Goal: Task Accomplishment & Management: Use online tool/utility

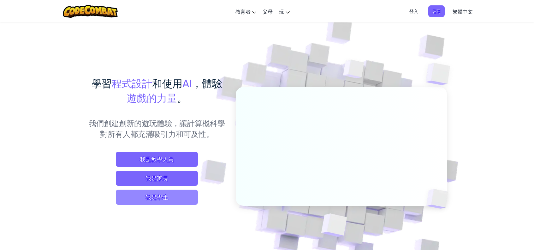
click at [150, 201] on span "我是學生" at bounding box center [157, 196] width 82 height 15
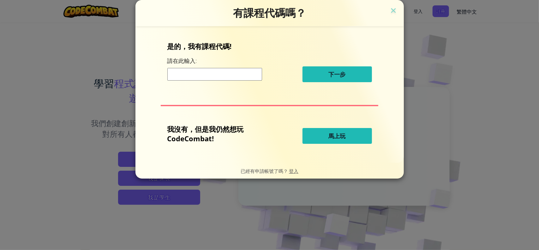
click at [318, 135] on button "馬上玩" at bounding box center [336, 136] width 69 height 16
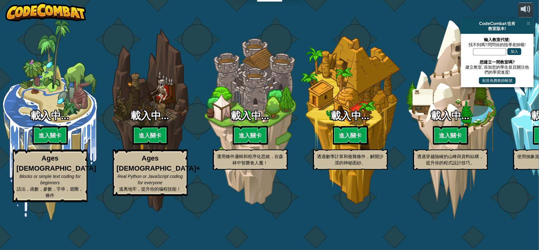
select select "zh-HANT"
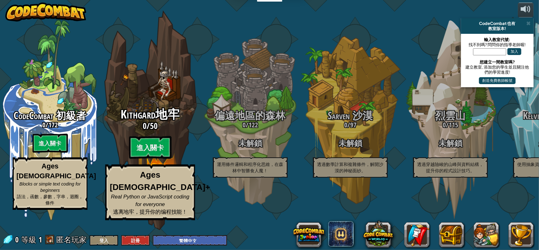
click at [177, 122] on span "Kithgard地牢" at bounding box center [150, 114] width 59 height 16
select select "zh-HANT"
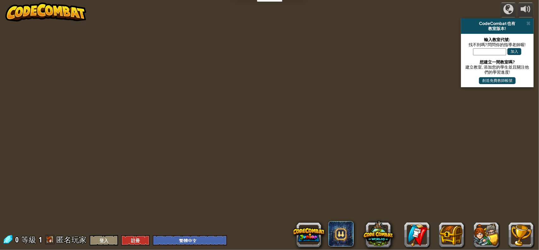
select select "zh-HANT"
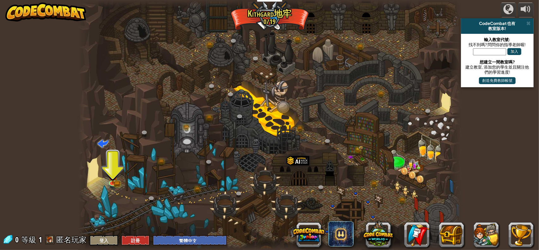
click at [105, 169] on div at bounding box center [269, 125] width 382 height 250
click at [110, 177] on img at bounding box center [113, 171] width 10 height 21
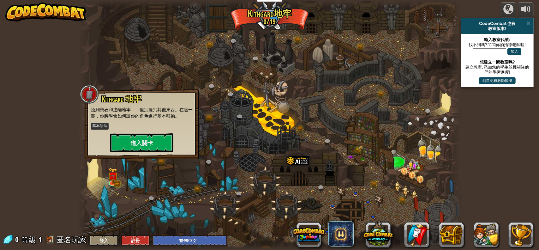
click at [148, 152] on div "Kithgard 地牢 搶到寶石和逃離地牢——但別撞到其他東西。在這一關，你將學會如何讓你的角色進行基本移動。 基本語法 進入關卡" at bounding box center [142, 123] width 114 height 69
click at [154, 141] on button "進入關卡" at bounding box center [141, 142] width 63 height 19
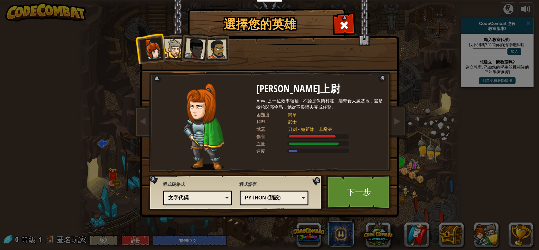
click at [266, 195] on div "Python (預設)" at bounding box center [272, 197] width 55 height 7
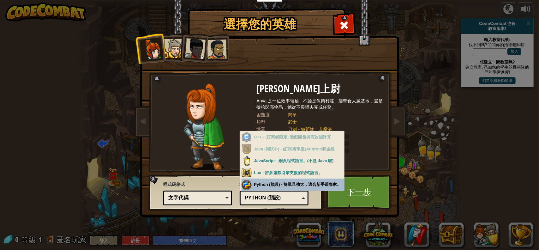
click at [358, 196] on link "下一步" at bounding box center [359, 191] width 66 height 35
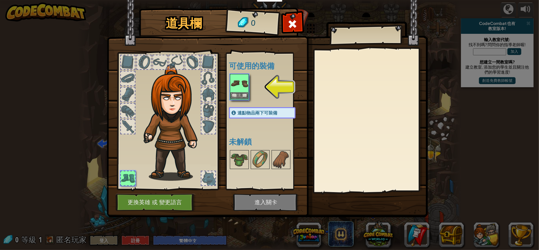
click at [236, 77] on img at bounding box center [239, 83] width 18 height 18
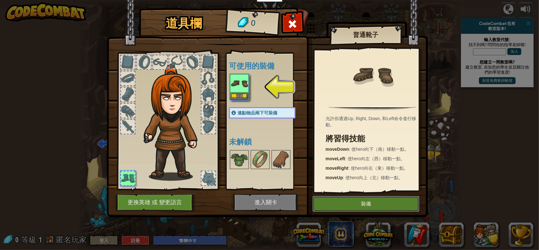
drag, startPoint x: 360, startPoint y: 204, endPoint x: 348, endPoint y: 202, distance: 11.9
click at [360, 204] on button "裝備" at bounding box center [365, 204] width 107 height 16
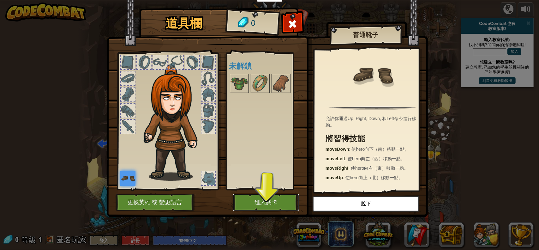
click at [270, 204] on button "進入關卡" at bounding box center [266, 201] width 66 height 17
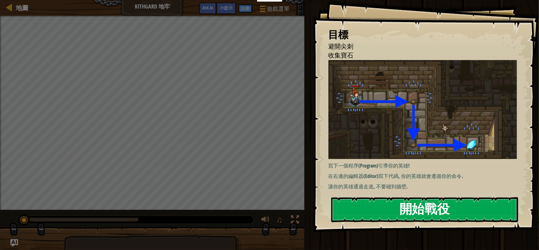
click at [390, 197] on button "開始戰役" at bounding box center [424, 209] width 187 height 25
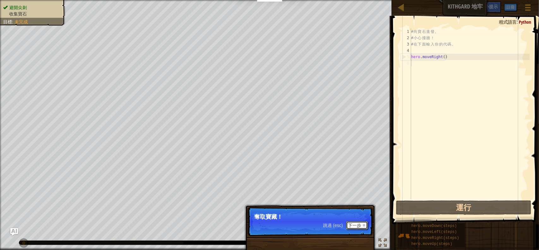
click at [355, 221] on button "下一步" at bounding box center [357, 225] width 22 height 8
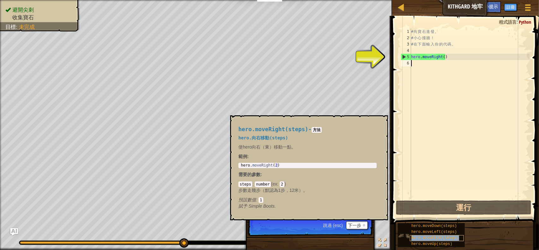
click at [439, 239] on span "hero.moveRight(steps)" at bounding box center [435, 237] width 48 height 4
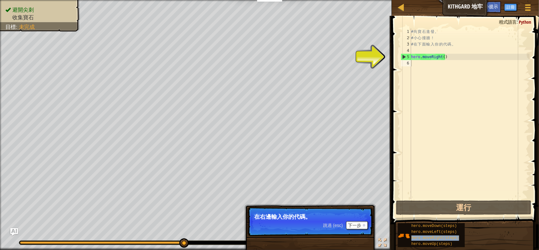
type textarea "hero.moveRight(steps)"
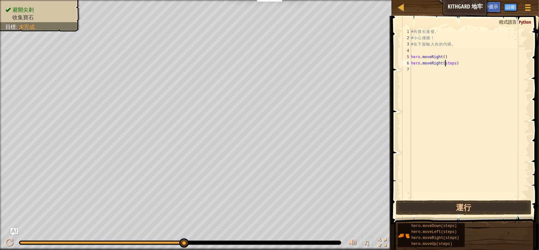
click at [444, 65] on div "# 向 寶 石 進 發 。 # 小 心 撞 牆 ！ # 在 下 面 輸 入 你 的 代 碼 。 hero . moveRight ( ) hero . mov…" at bounding box center [470, 119] width 120 height 183
click at [438, 207] on button "運行" at bounding box center [463, 207] width 135 height 15
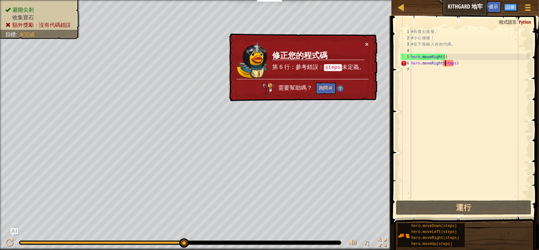
click at [450, 49] on div "# 向 寶 石 進 發 。 # 小 心 撞 牆 ！ # 在 下 面 輸 入 你 的 代 碼 。 hero . moveRight ( ) hero . mov…" at bounding box center [470, 119] width 120 height 183
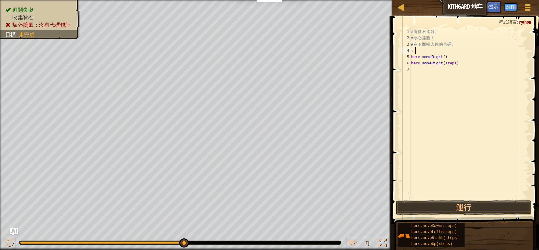
type textarea "i"
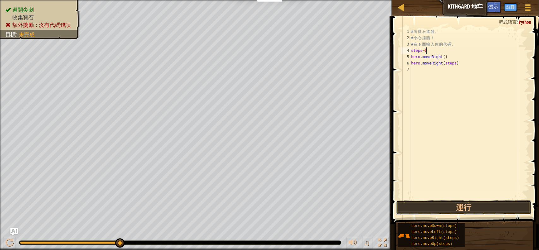
drag, startPoint x: 454, startPoint y: 210, endPoint x: 454, endPoint y: 190, distance: 19.9
click at [454, 209] on button "運行" at bounding box center [463, 207] width 135 height 15
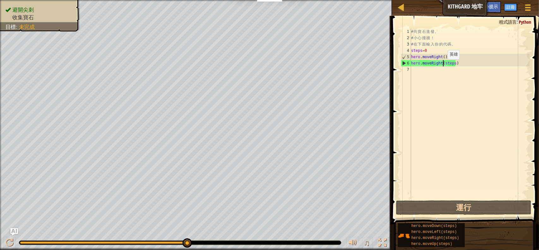
click at [442, 65] on div "# 向 寶 石 進 發 。 # 小 心 撞 牆 ！ # 在 下 面 輸 入 你 的 代 碼 。 steps = 0 hero . moveRight ( ) …" at bounding box center [470, 119] width 120 height 183
type textarea "hero.moveRight(steps)"
click at [440, 65] on div "# 向 寶 石 進 發 。 # 小 心 撞 牆 ！ # 在 下 面 輸 入 你 的 代 碼 。 steps = 0 hero . moveRight ( ) …" at bounding box center [470, 119] width 120 height 183
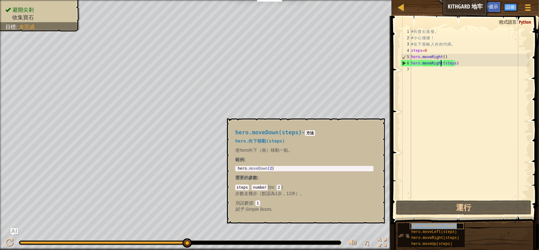
click at [448, 227] on span "hero.moveDown(steps)" at bounding box center [433, 225] width 45 height 4
click at [482, 79] on div "# 向 寶 石 進 發 。 # 小 心 撞 牆 ！ # 在 下 面 輸 入 你 的 代 碼 。 steps = 0 hero . moveRight ( ) …" at bounding box center [470, 119] width 120 height 183
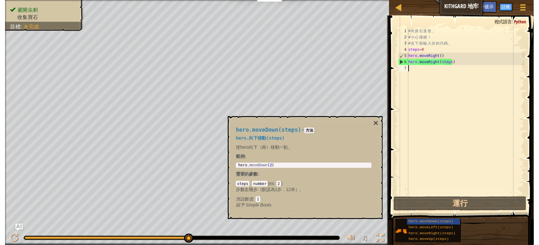
scroll to position [3, 0]
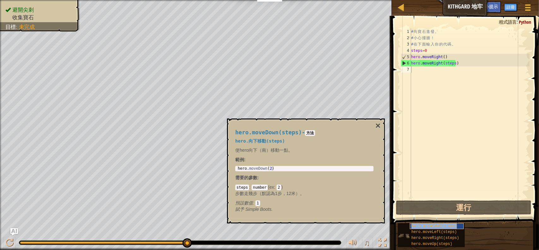
click at [436, 226] on span "hero.moveDown(steps)" at bounding box center [433, 225] width 45 height 4
click at [445, 227] on span "hero.moveDown(steps)" at bounding box center [433, 225] width 45 height 4
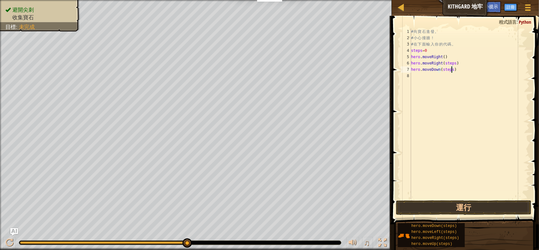
click at [451, 68] on div "# 向 寶 石 進 發 。 # 小 心 撞 牆 ！ # 在 下 面 輸 入 你 的 代 碼 。 steps = 0 hero . moveRight ( ) …" at bounding box center [470, 119] width 120 height 183
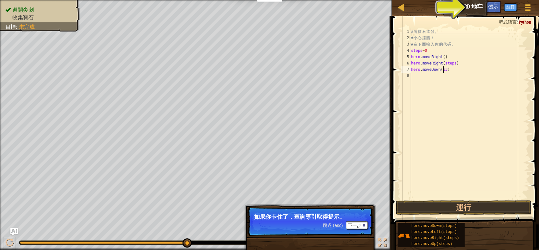
scroll to position [3, 3]
click at [487, 207] on button "運行" at bounding box center [463, 207] width 135 height 15
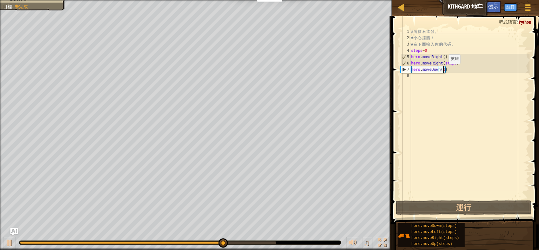
click at [443, 70] on div "# 向 寶 石 進 發 。 # 小 心 撞 牆 ！ # 在 下 面 輸 入 你 的 代 碼 。 steps = 0 hero . moveRight ( ) …" at bounding box center [470, 119] width 120 height 183
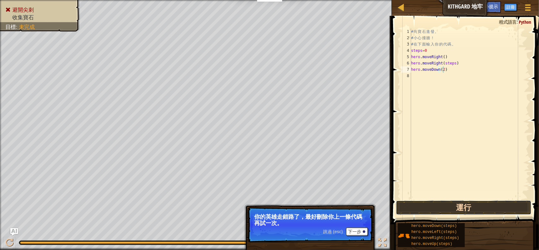
click at [458, 211] on button "運行" at bounding box center [463, 207] width 135 height 15
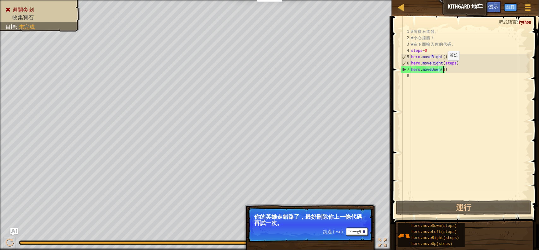
click at [442, 67] on div "# 向 寶 石 進 發 。 # 小 心 撞 牆 ！ # 在 下 面 輸 入 你 的 代 碼 。 steps = 0 hero . moveRight ( ) …" at bounding box center [470, 119] width 120 height 183
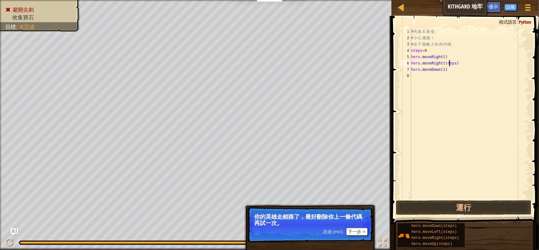
click at [449, 64] on div "# 向 寶 石 進 發 。 # 小 心 撞 牆 ！ # 在 下 面 輸 入 你 的 代 碼 。 steps = 0 hero . moveRight ( ) …" at bounding box center [470, 119] width 120 height 183
click at [464, 208] on button "運行" at bounding box center [463, 207] width 135 height 15
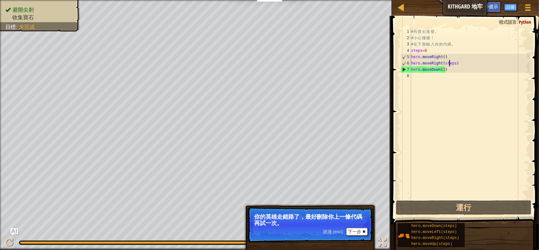
click at [335, 233] on span "跳過 (esc)" at bounding box center [333, 231] width 20 height 5
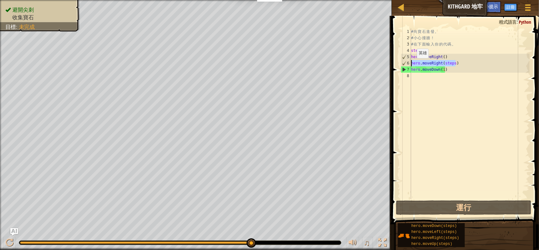
drag, startPoint x: 457, startPoint y: 62, endPoint x: 405, endPoint y: 64, distance: 51.5
click at [405, 64] on div "hero.moveRight(steps) 1 2 3 4 5 6 7 8 # 向 寶 石 進 發 。 # 小 心 撞 牆 ！ # 在 下 面 輸 入 你 的…" at bounding box center [464, 113] width 130 height 170
drag, startPoint x: 434, startPoint y: 72, endPoint x: 431, endPoint y: 76, distance: 5.7
click at [434, 72] on div "# 向 寶 石 進 發 。 # 小 心 撞 牆 ！ # 在 下 面 輸 入 你 的 代 碼 。 steps = 0 hero . moveRight ( ) …" at bounding box center [470, 119] width 120 height 183
type textarea "hero.moveDown(1)"
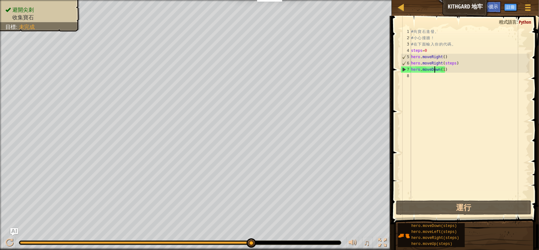
click at [430, 76] on div "# 向 寶 石 進 發 。 # 小 心 撞 牆 ！ # 在 下 面 輸 入 你 的 代 碼 。 steps = 0 hero . moveRight ( ) …" at bounding box center [470, 119] width 120 height 183
paste textarea "hero.moveRight(steps)"
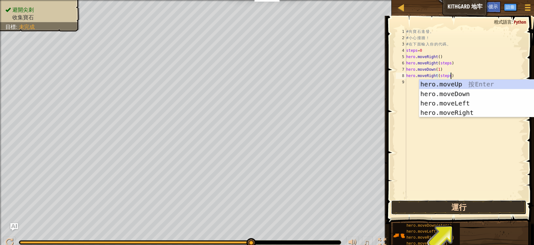
click at [462, 203] on button "運行" at bounding box center [458, 207] width 135 height 15
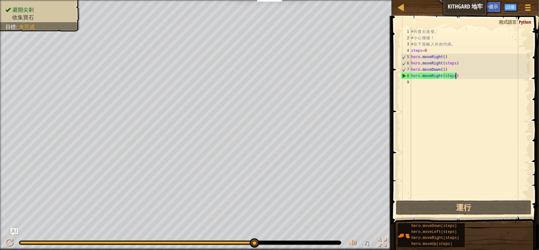
click at [450, 78] on div "# 向 寶 石 進 發 。 # 小 心 撞 牆 ！ # 在 下 面 輸 入 你 的 代 碼 。 steps = 0 hero . moveRight ( ) …" at bounding box center [470, 119] width 120 height 183
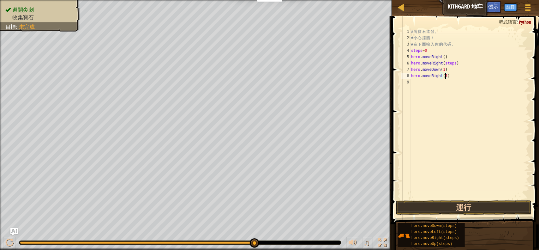
type textarea "hero.moveRight(1)"
click at [471, 208] on button "運行" at bounding box center [463, 207] width 135 height 15
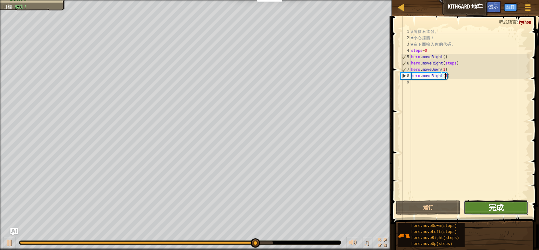
click at [492, 207] on span "完成" at bounding box center [495, 207] width 15 height 10
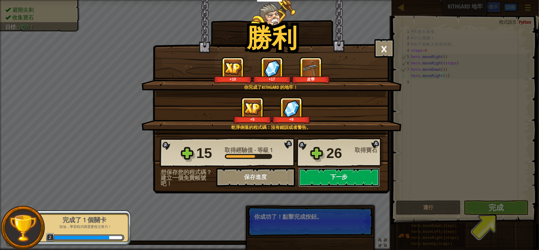
click at [342, 182] on button "下一步" at bounding box center [338, 177] width 81 height 19
select select "zh-HANT"
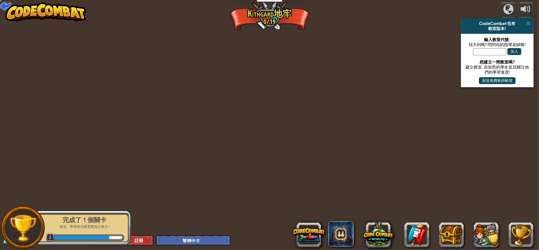
select select "zh-HANT"
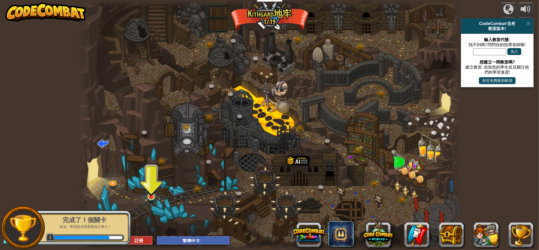
click at [145, 198] on div "已知敵人 (未解鎖) 使用您的第一個變數來取得勝利。 引數 基本語法 字串 變數 攻破突襲 (未解鎖) 通過加速藥來逃離地牢精靈 引數 基本語法 字串 Whi…" at bounding box center [269, 125] width 382 height 250
click at [149, 196] on img at bounding box center [151, 186] width 10 height 22
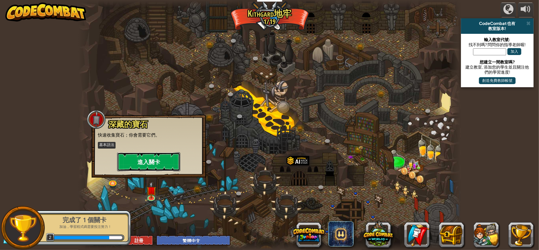
drag, startPoint x: 158, startPoint y: 168, endPoint x: 159, endPoint y: 162, distance: 5.4
click at [159, 162] on button "進入關卡" at bounding box center [148, 161] width 63 height 19
click at [159, 0] on body "教育者 創建免費帳號 學校和地區解決方案 教師工具包預覽 標準對齊 效能研究 成功故事 專業發展 編程一小時 贈款與資金資源 請求演示或報價 父母 玩 Cod…" at bounding box center [269, 0] width 539 height 0
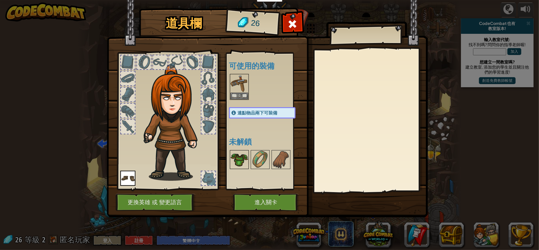
click at [239, 158] on img at bounding box center [239, 159] width 18 height 18
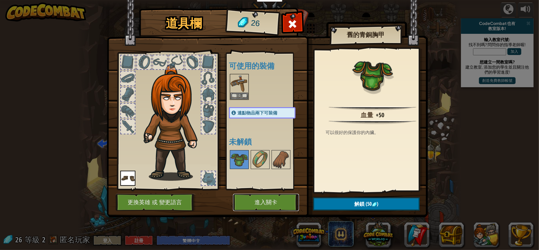
click at [251, 202] on button "進入關卡" at bounding box center [266, 201] width 66 height 17
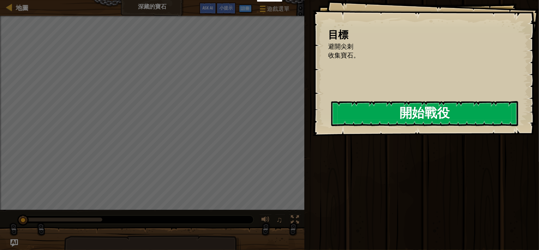
drag, startPoint x: 341, startPoint y: 126, endPoint x: 350, endPoint y: 119, distance: 11.2
click at [343, 124] on button "開始戰役" at bounding box center [424, 113] width 187 height 25
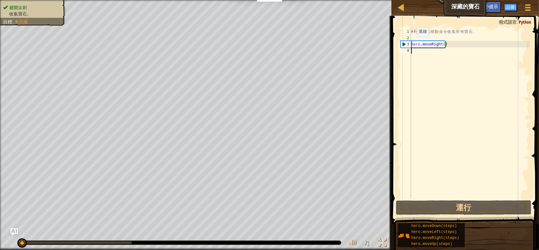
click at [404, 44] on div "3" at bounding box center [406, 44] width 10 height 6
type textarea "hero.moveRight()"
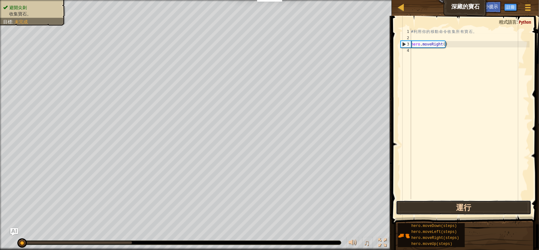
click at [449, 204] on button "運行" at bounding box center [463, 207] width 135 height 15
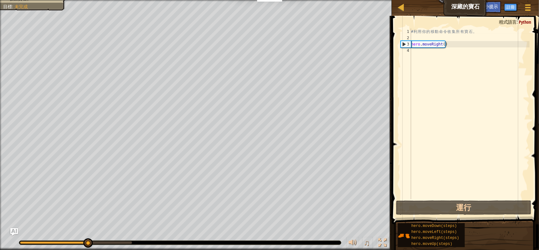
click at [462, 40] on div "# 利 用 你 的 移 動 命 令 收 集 所 有 寶 石 。 hero . moveRight ( )" at bounding box center [470, 119] width 120 height 183
click at [456, 44] on div "# 利 用 你 的 移 動 命 令 收 集 所 有 寶 石 。 hero . moveRight ( )" at bounding box center [470, 119] width 120 height 183
type textarea "hero.moveRight()"
